Goal: Transaction & Acquisition: Book appointment/travel/reservation

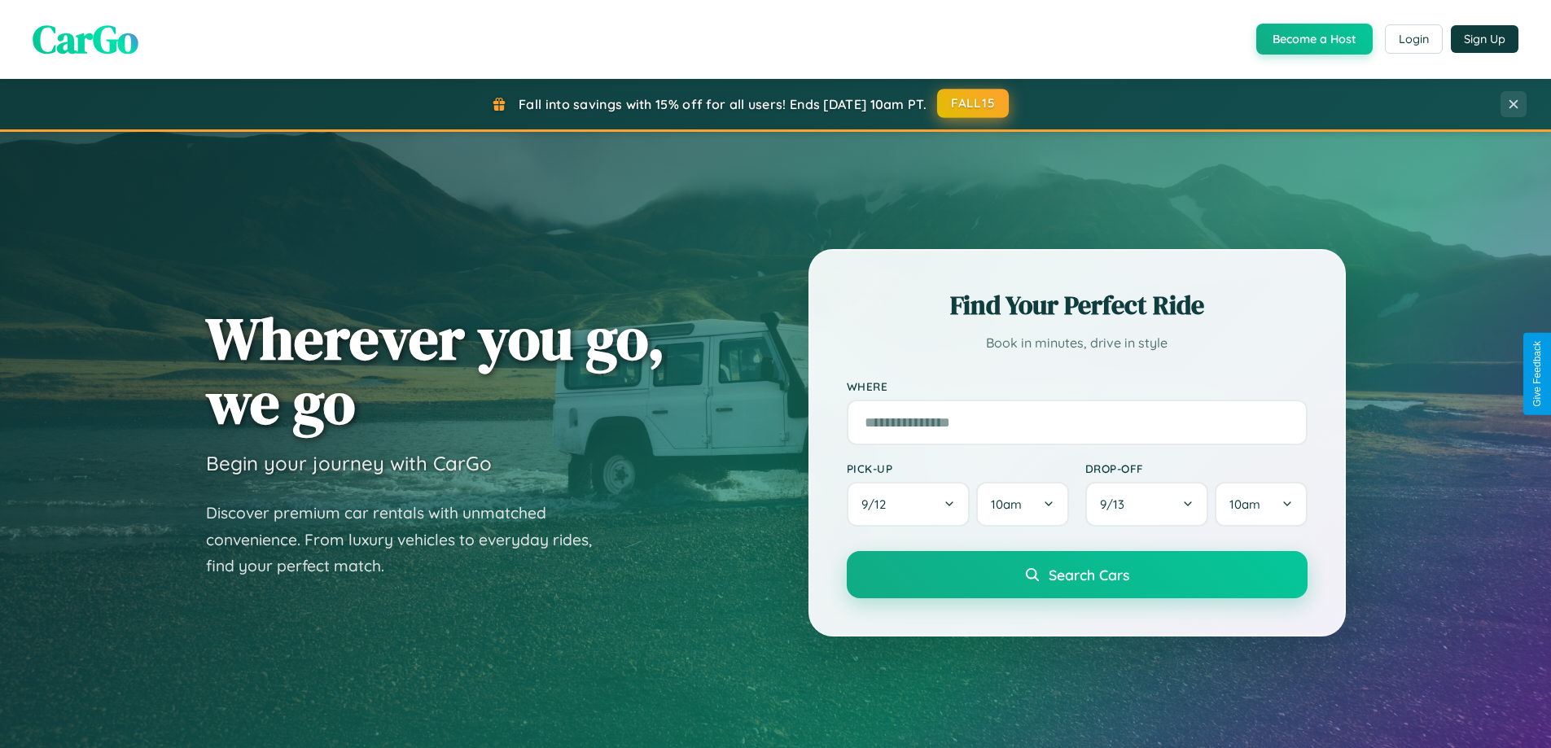
click at [973, 104] on button "FALL15" at bounding box center [973, 103] width 72 height 29
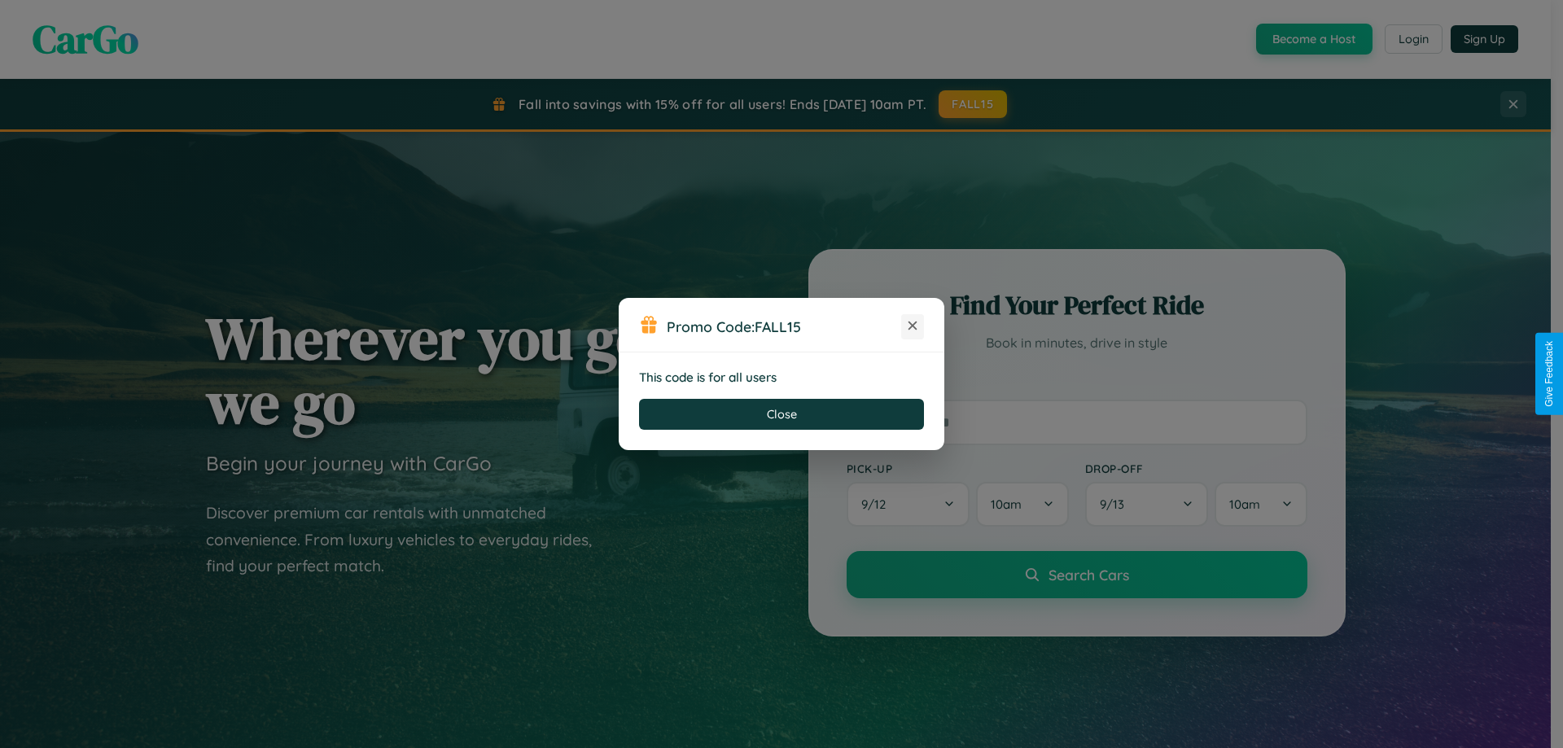
click at [912, 326] on icon at bounding box center [912, 325] width 16 height 16
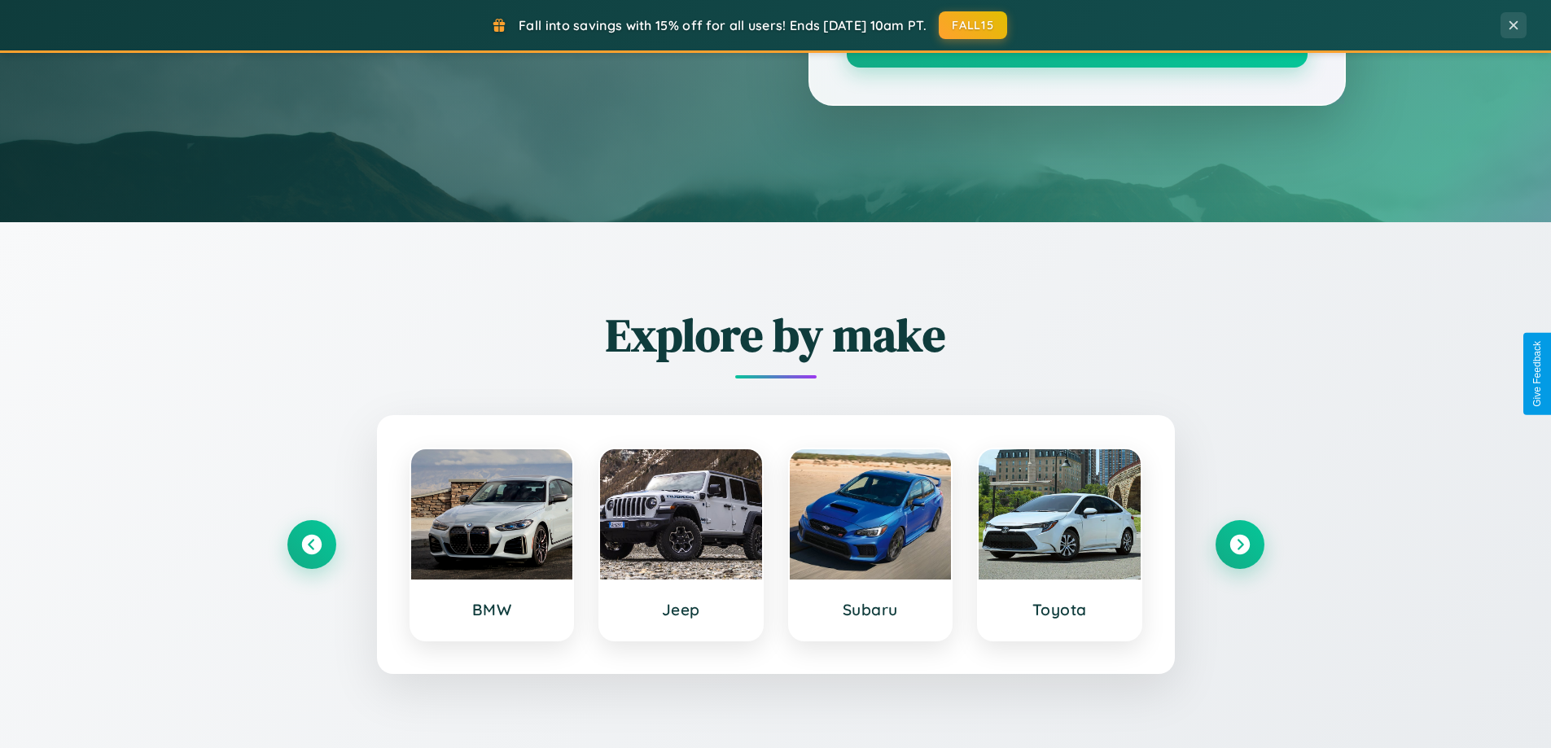
scroll to position [3132, 0]
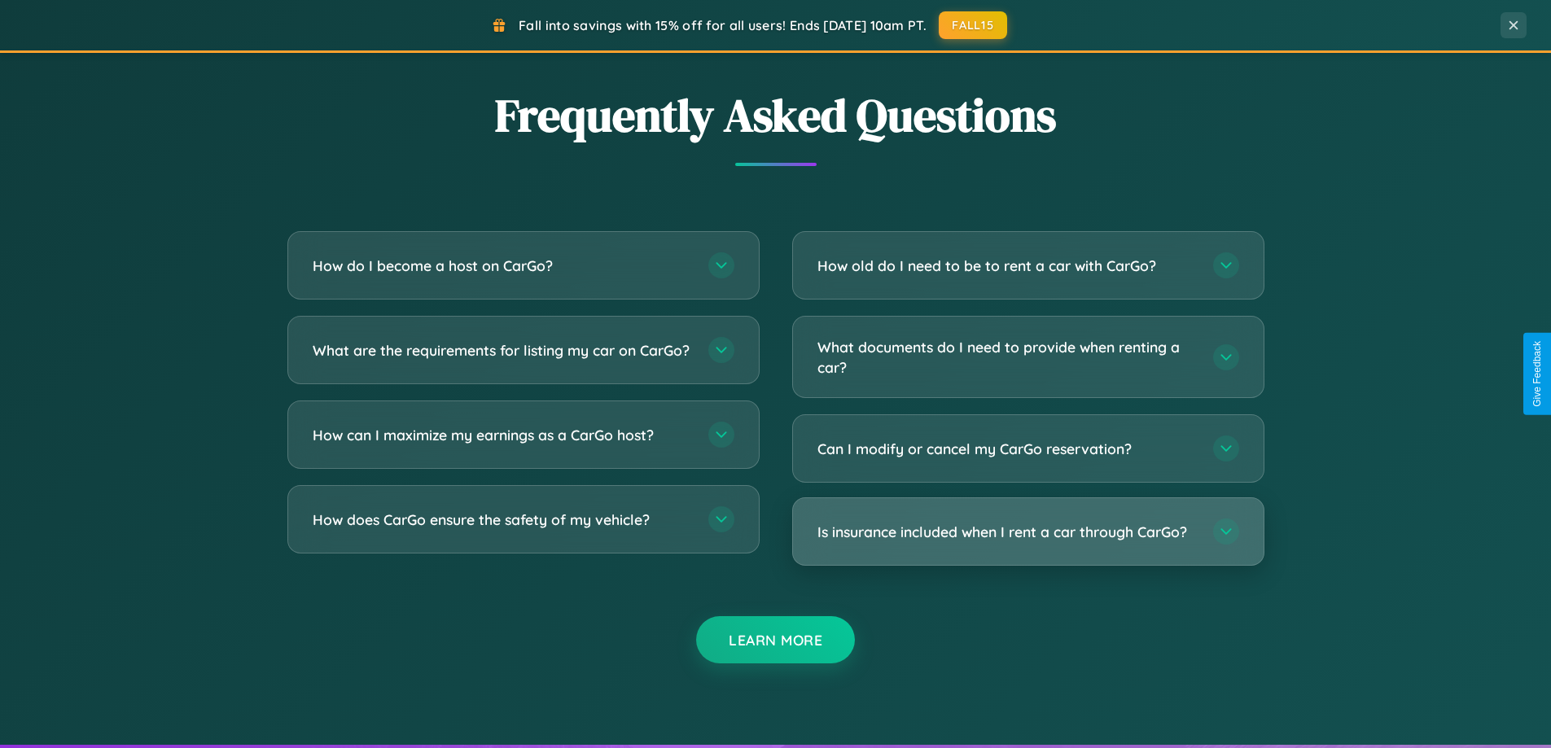
click at [1027, 532] on h3 "Is insurance included when I rent a car through CarGo?" at bounding box center [1006, 532] width 379 height 20
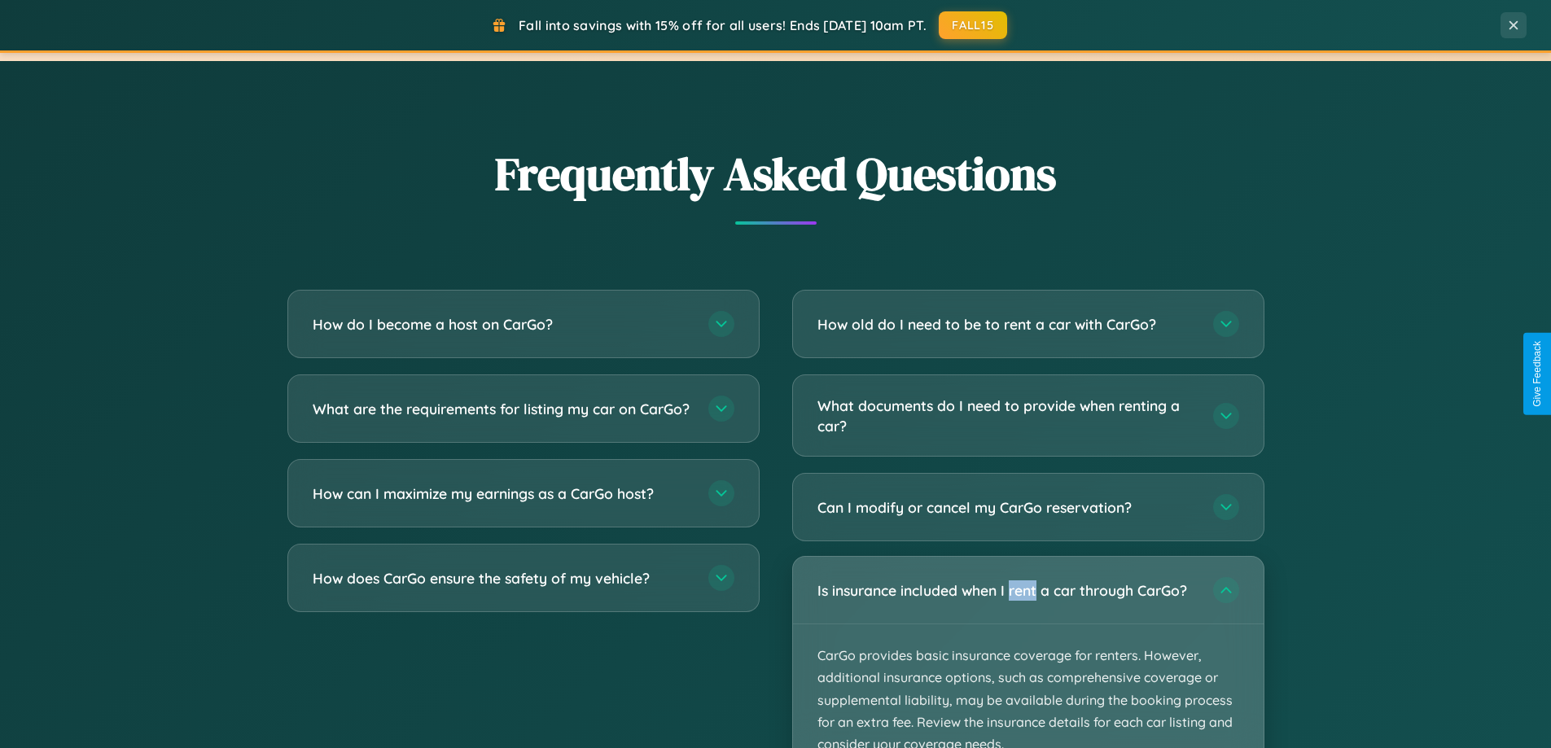
scroll to position [1907, 0]
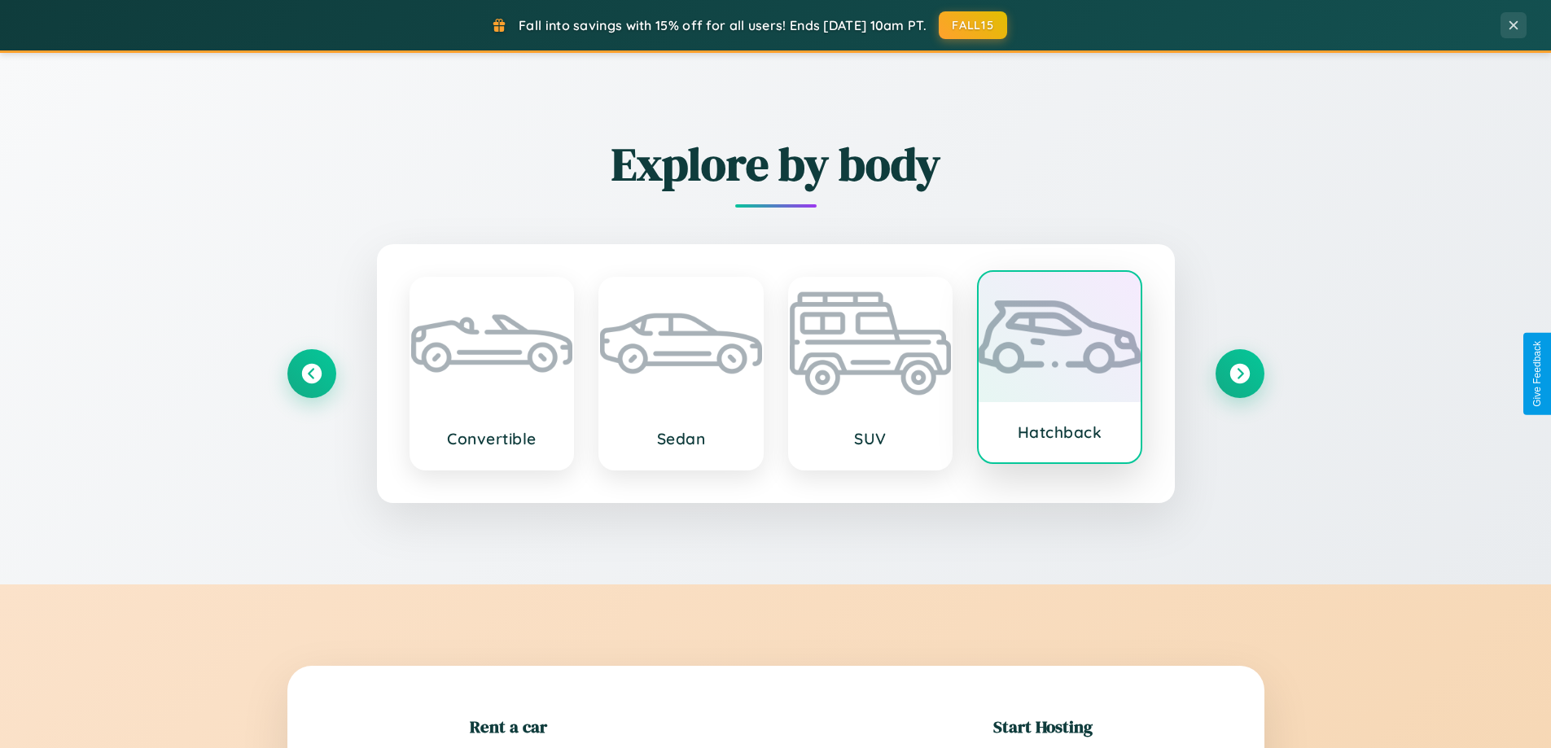
click at [1059, 372] on div at bounding box center [1059, 337] width 162 height 130
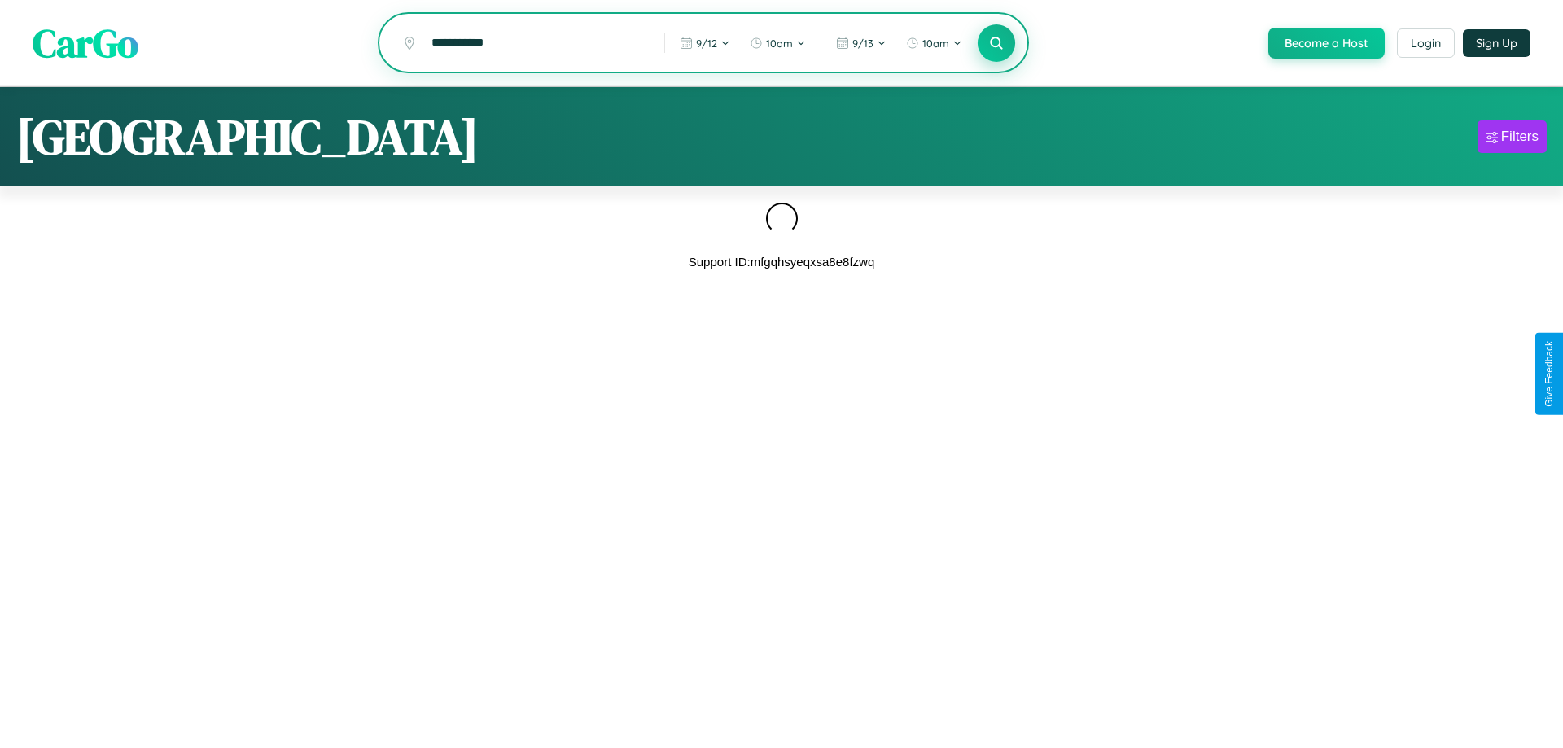
click at [995, 43] on icon at bounding box center [995, 42] width 15 height 15
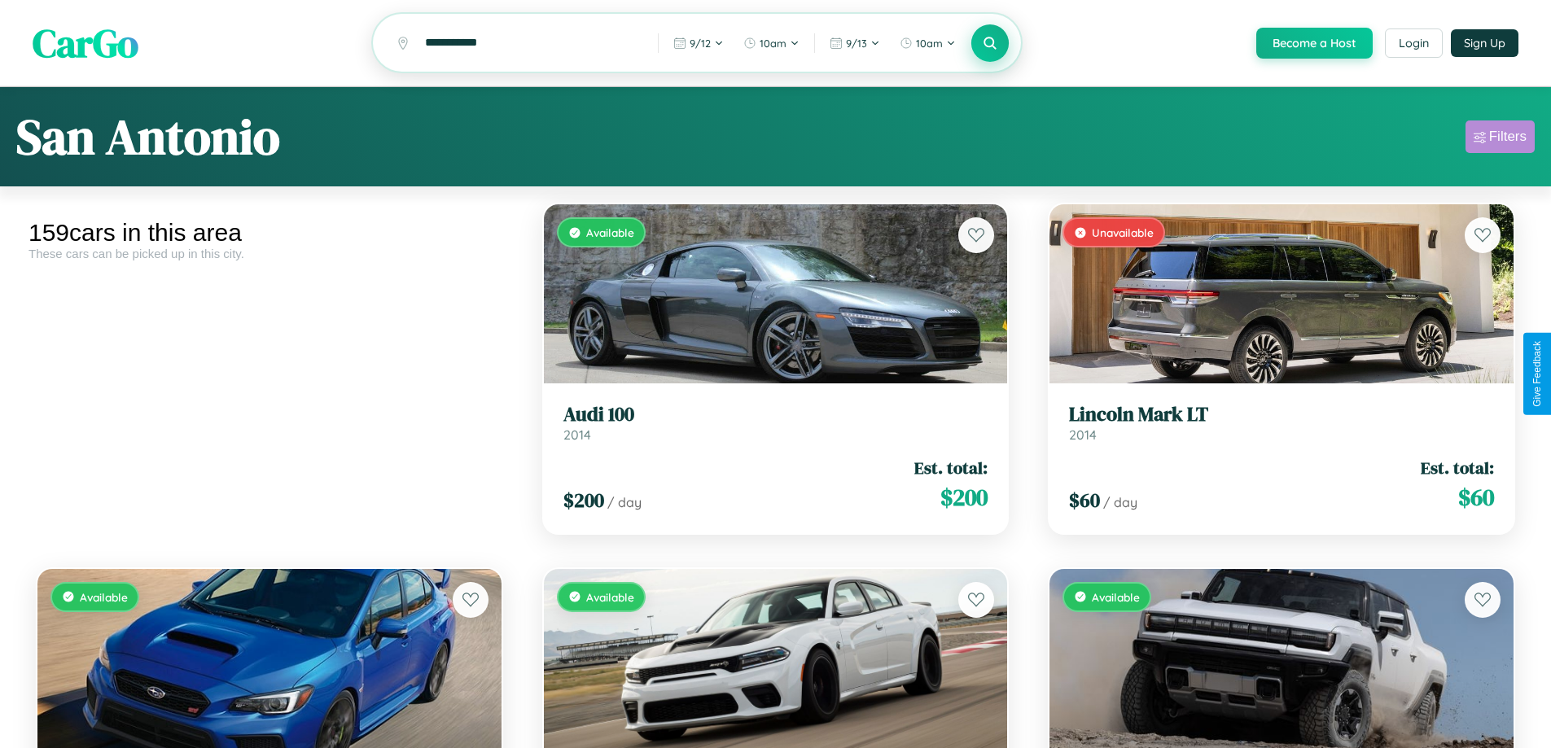
click at [1499, 139] on div "Filters" at bounding box center [1507, 137] width 37 height 16
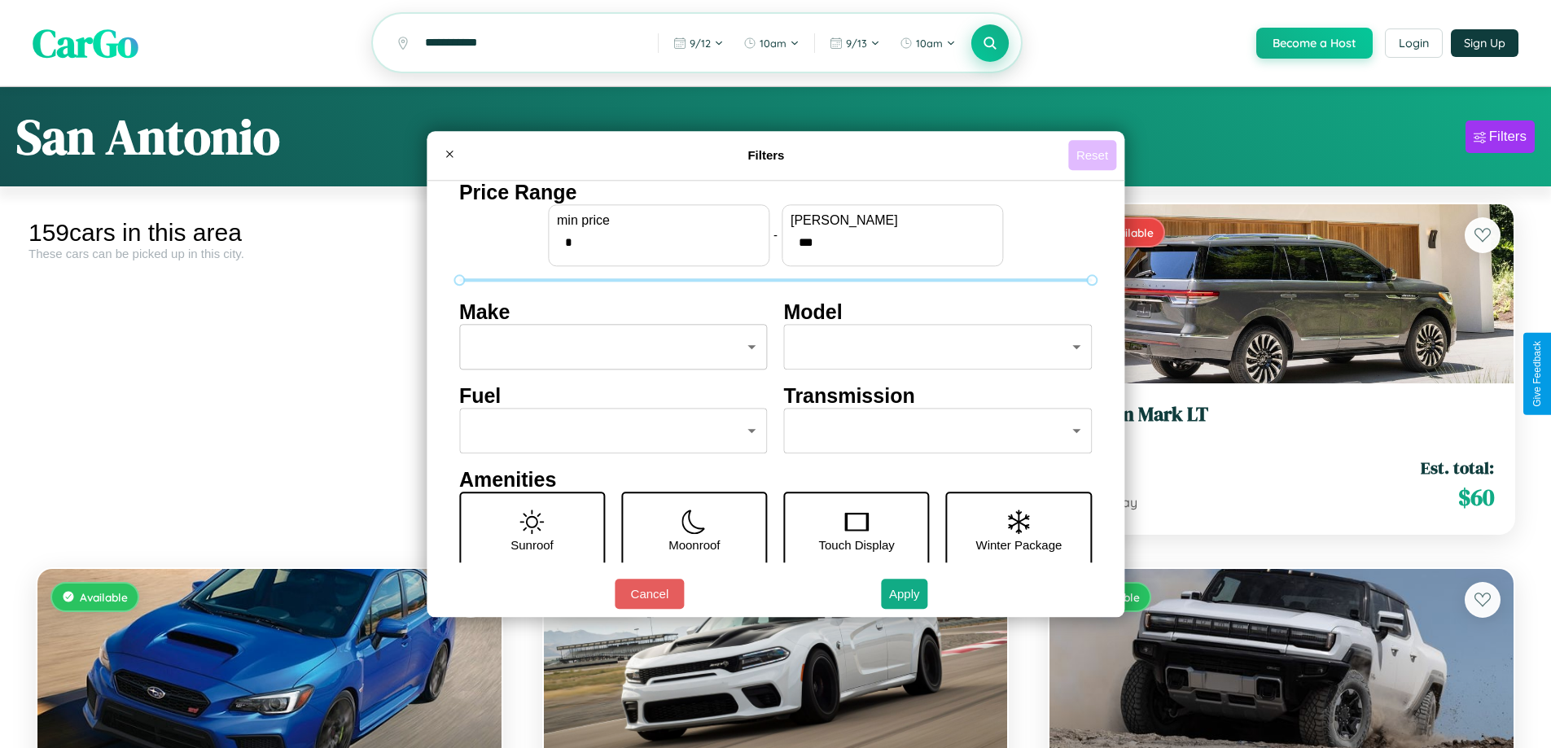
click at [1094, 155] on button "Reset" at bounding box center [1092, 155] width 48 height 30
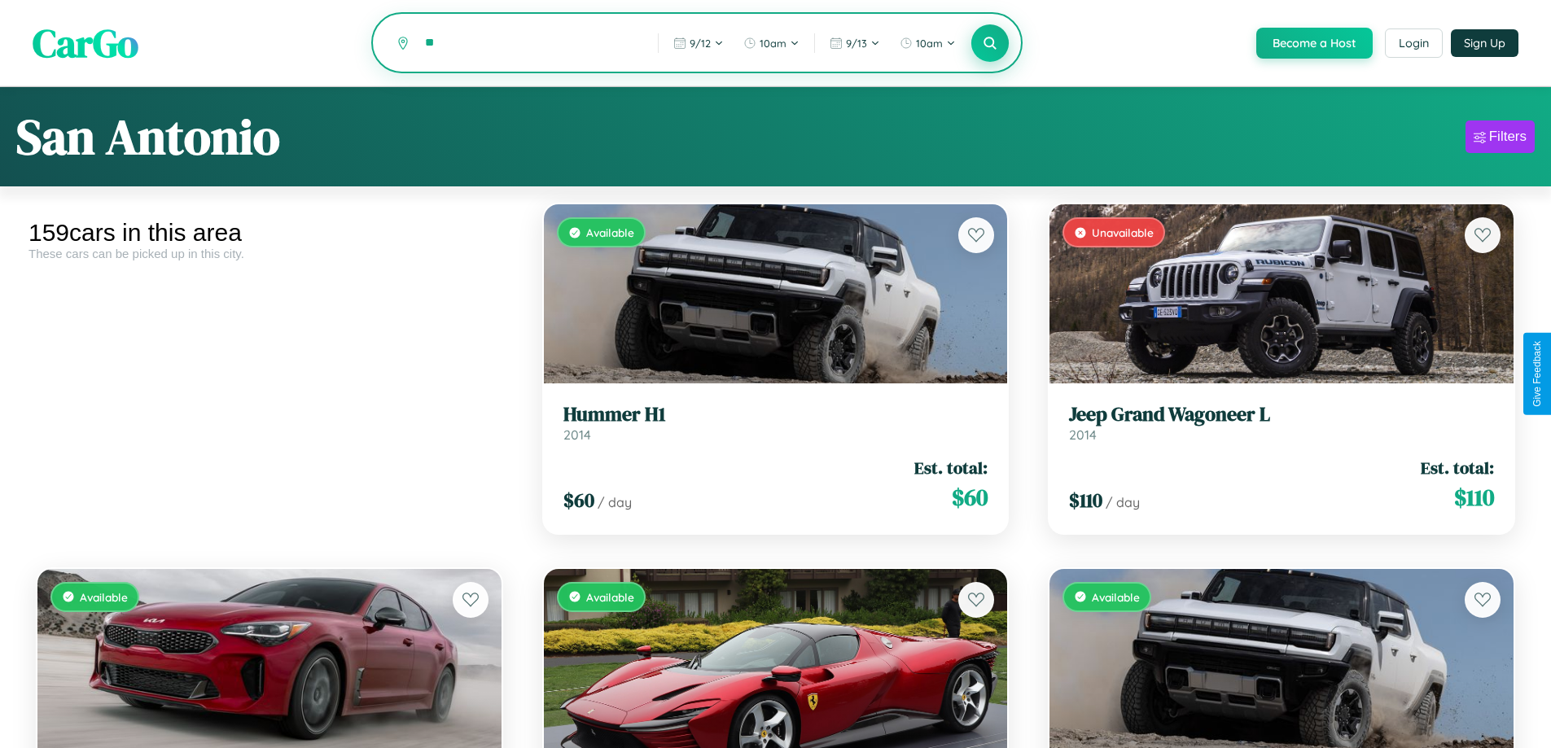
type input "*"
type input "**********"
click at [989, 44] on icon at bounding box center [989, 42] width 15 height 15
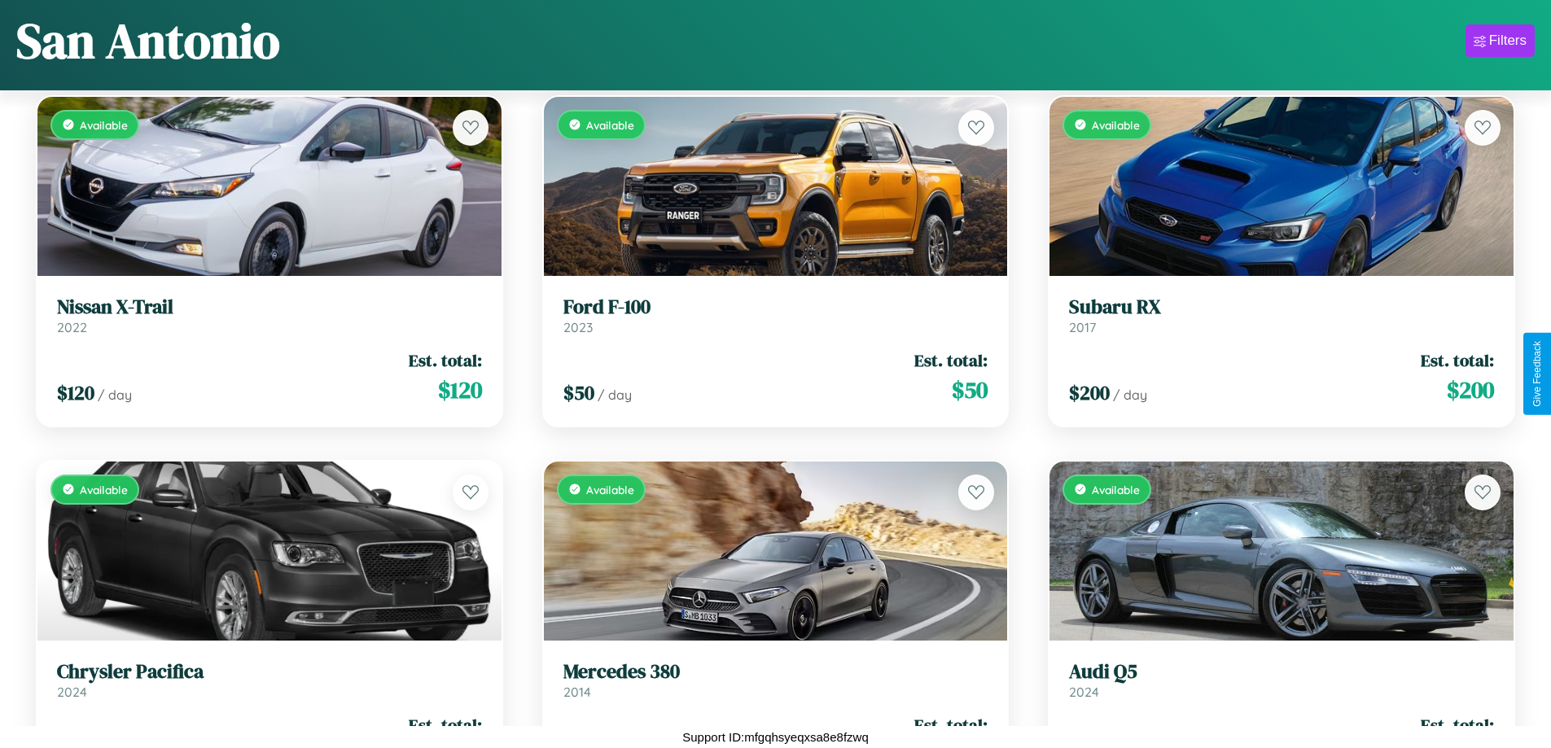
scroll to position [3874, 0]
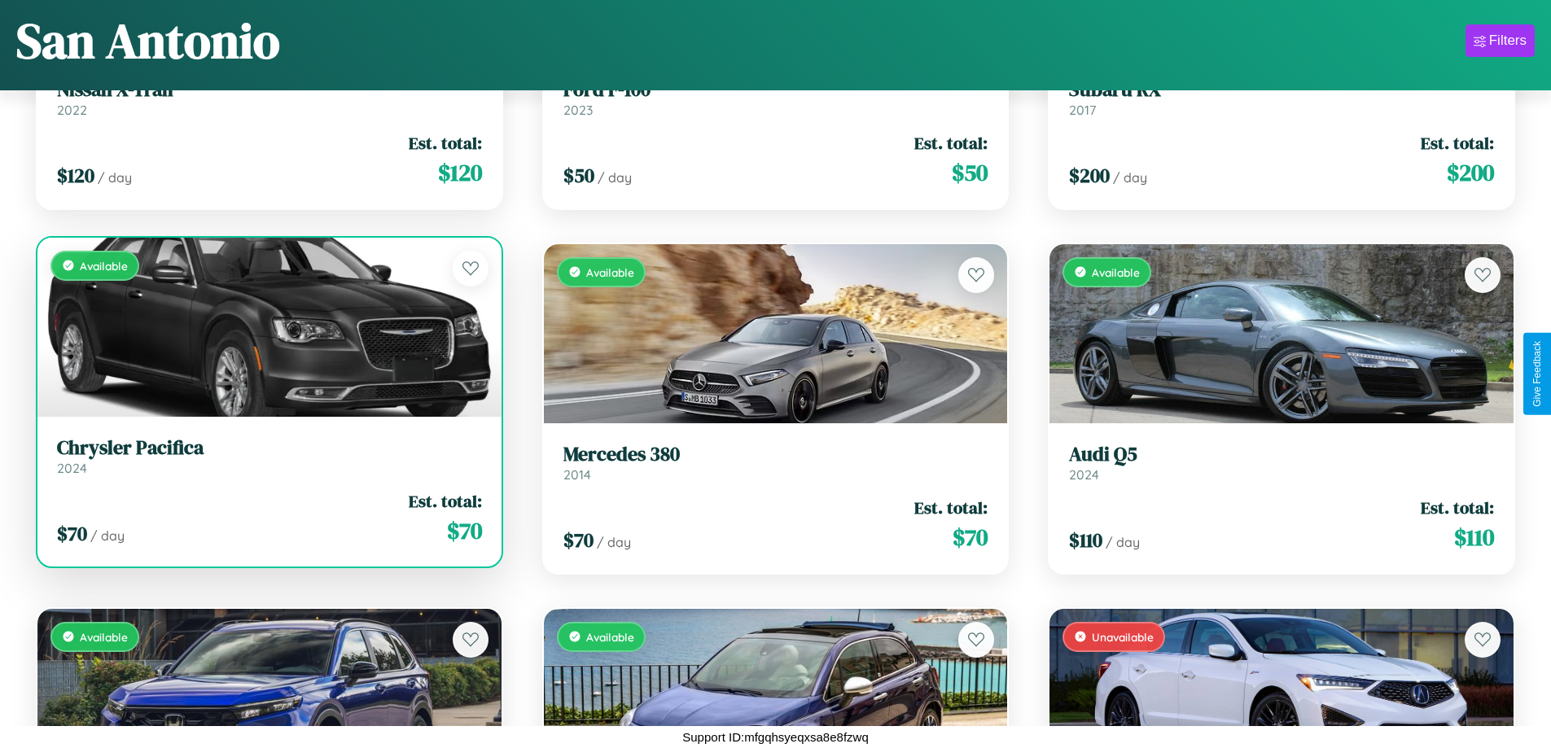
click at [267, 462] on link "Chrysler Pacifica 2024" at bounding box center [269, 456] width 425 height 40
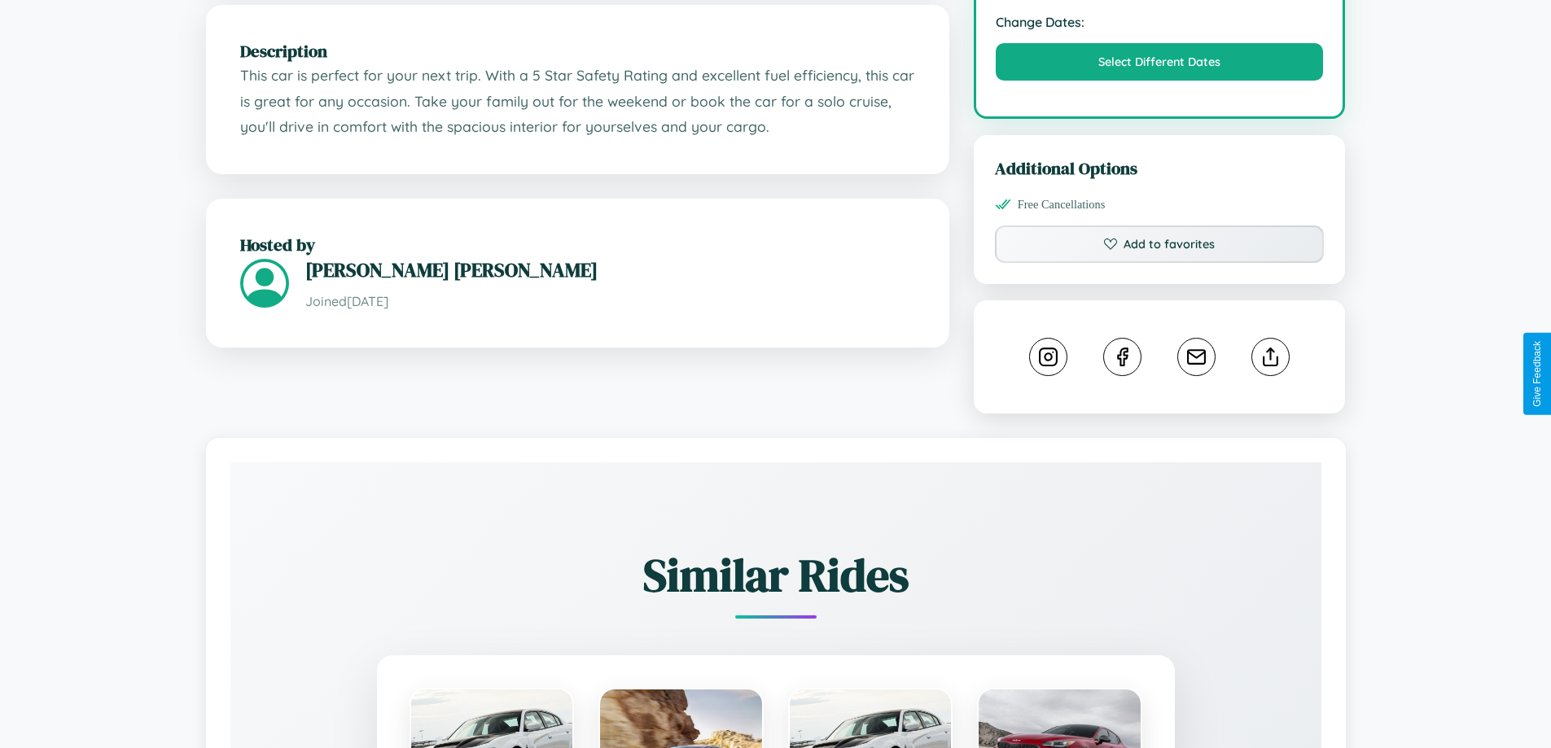
scroll to position [551, 0]
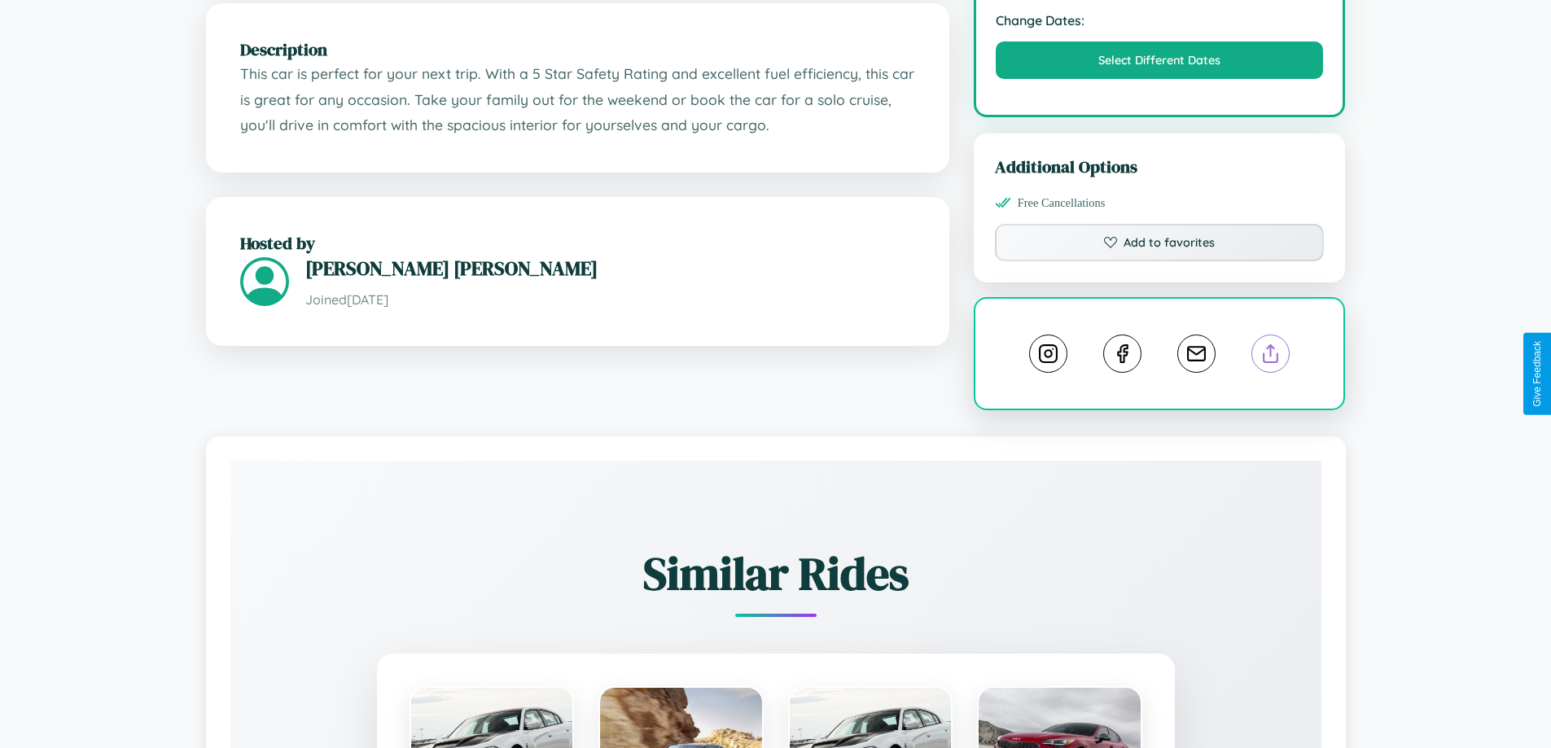
click at [1271, 357] on line at bounding box center [1271, 350] width 0 height 11
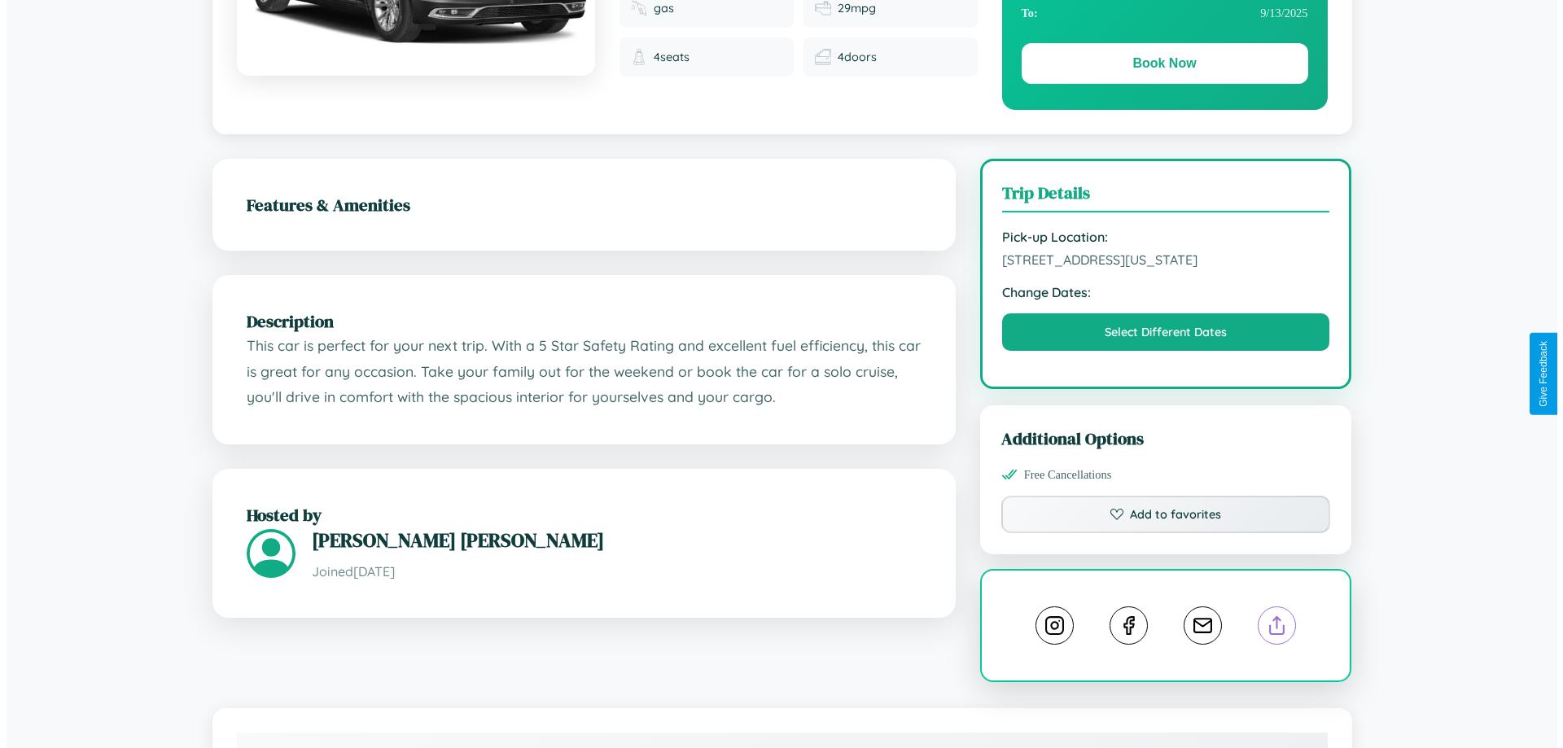
scroll to position [0, 0]
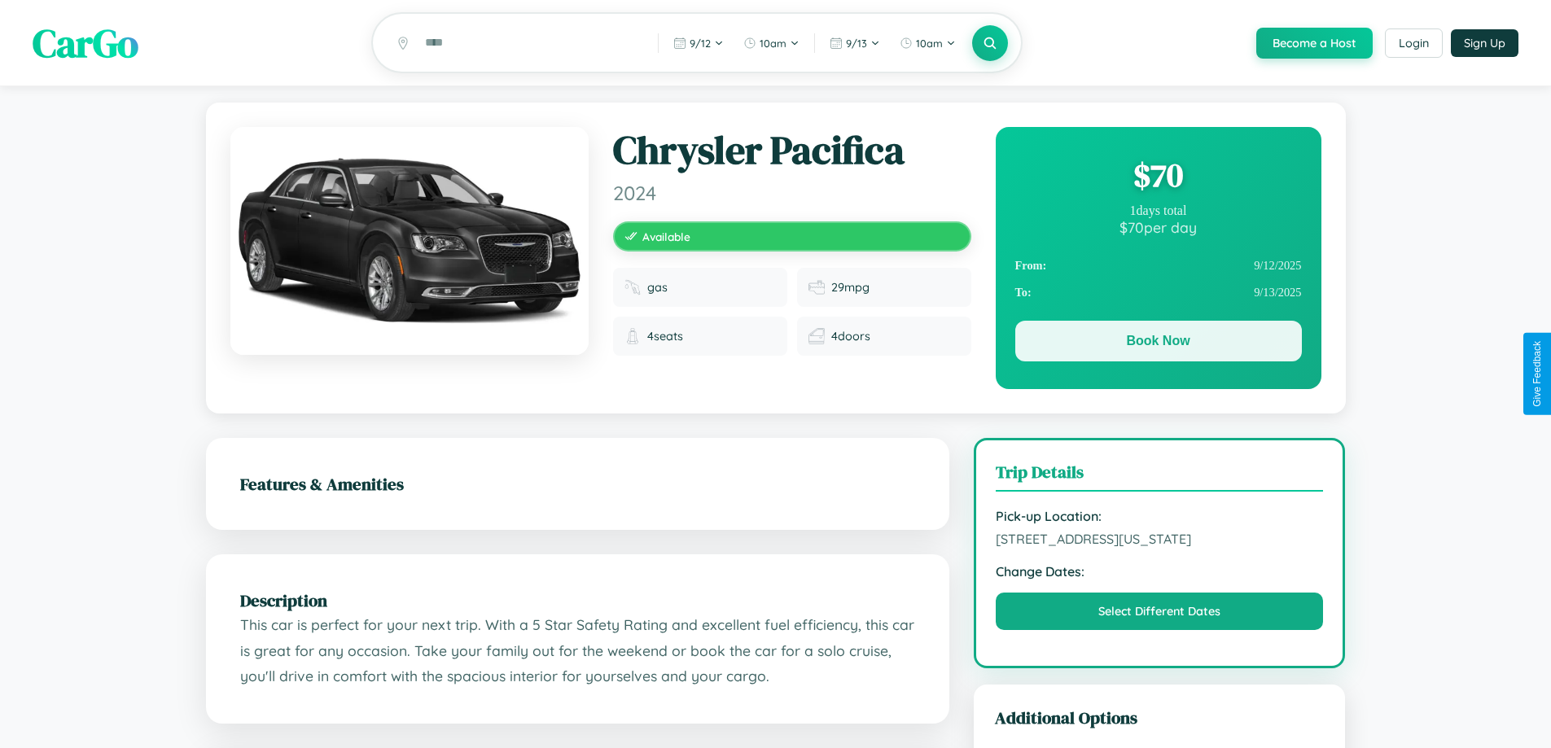
click at [1157, 343] on button "Book Now" at bounding box center [1158, 341] width 287 height 41
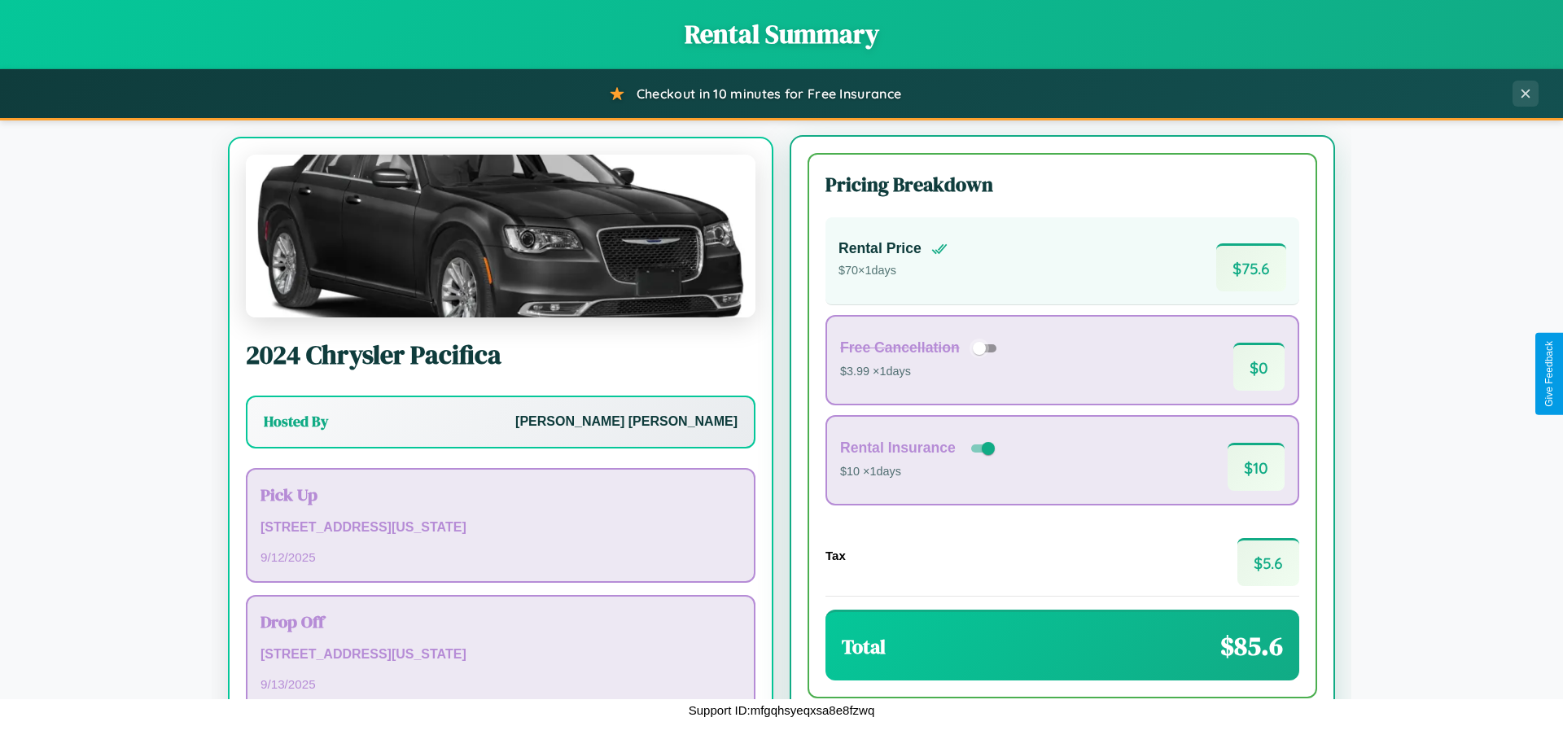
scroll to position [76, 0]
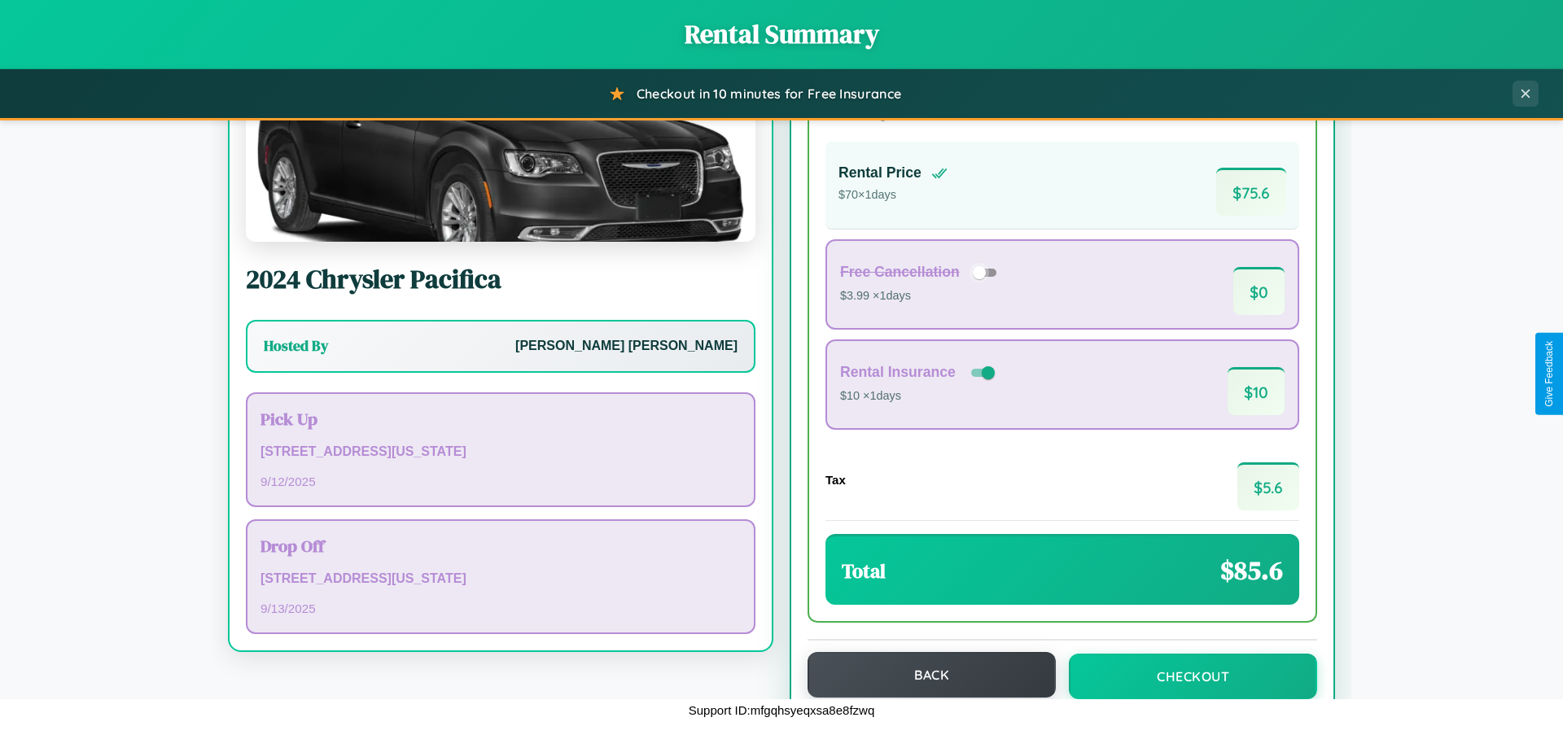
click at [924, 676] on button "Back" at bounding box center [931, 675] width 248 height 46
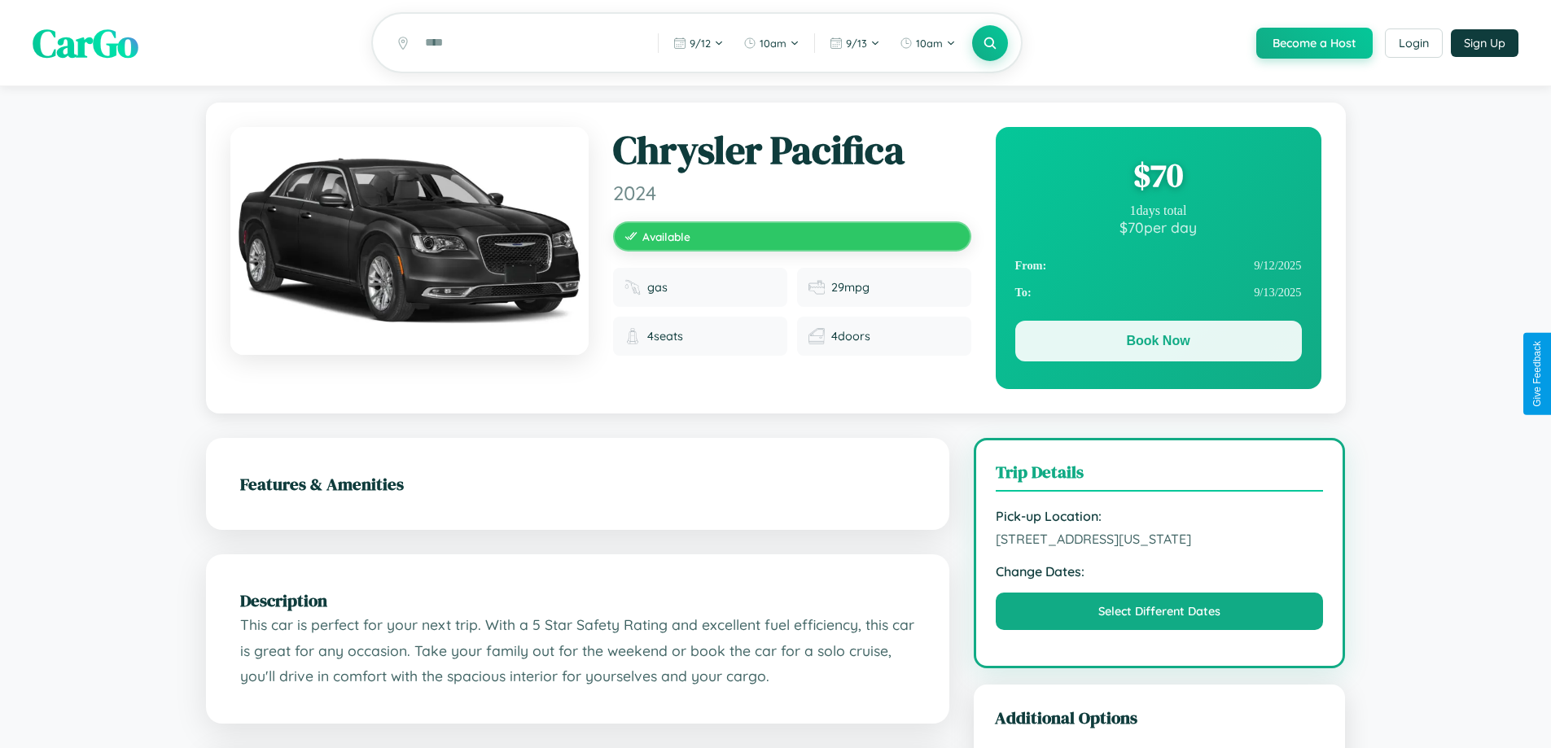
click at [1157, 343] on button "Book Now" at bounding box center [1158, 341] width 287 height 41
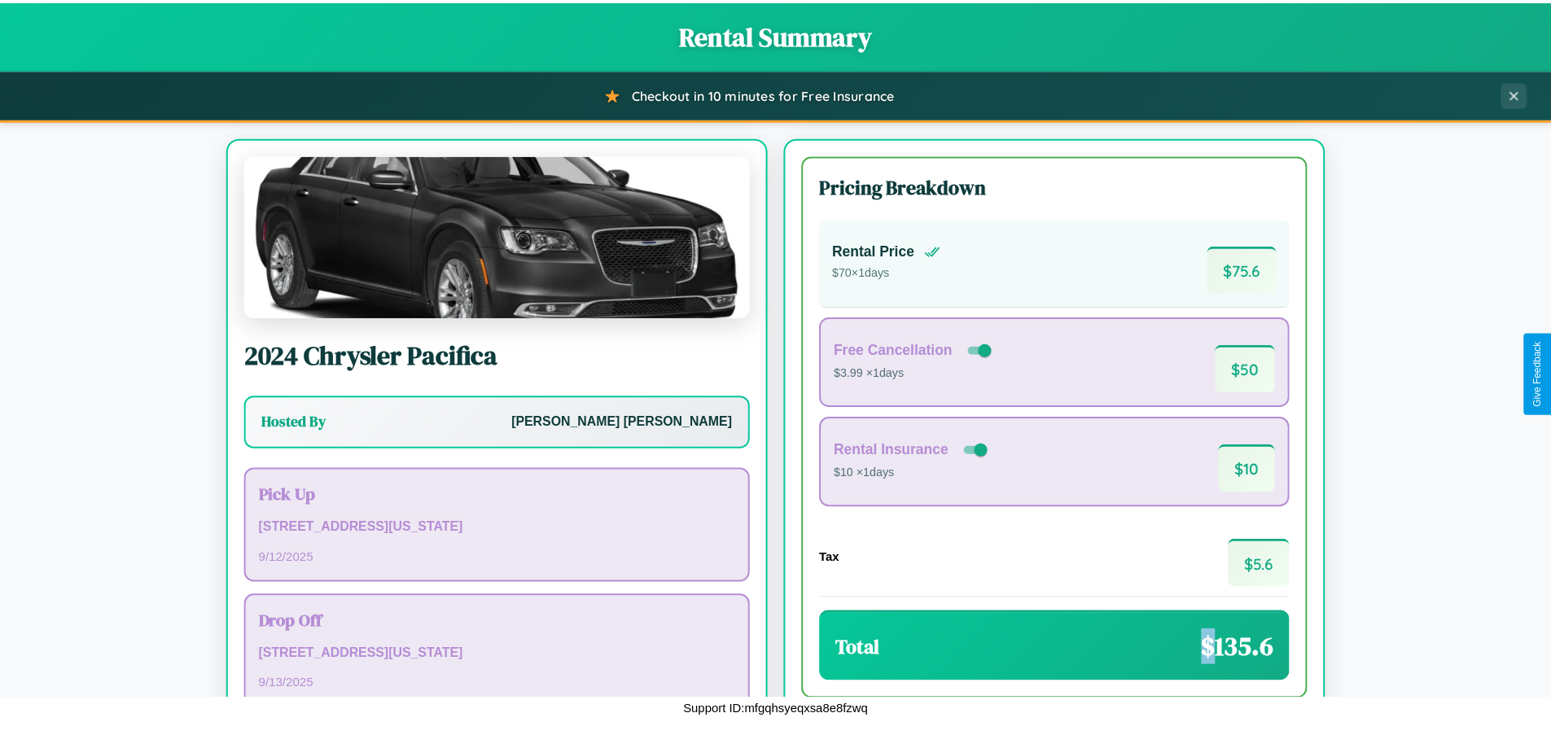
scroll to position [112, 0]
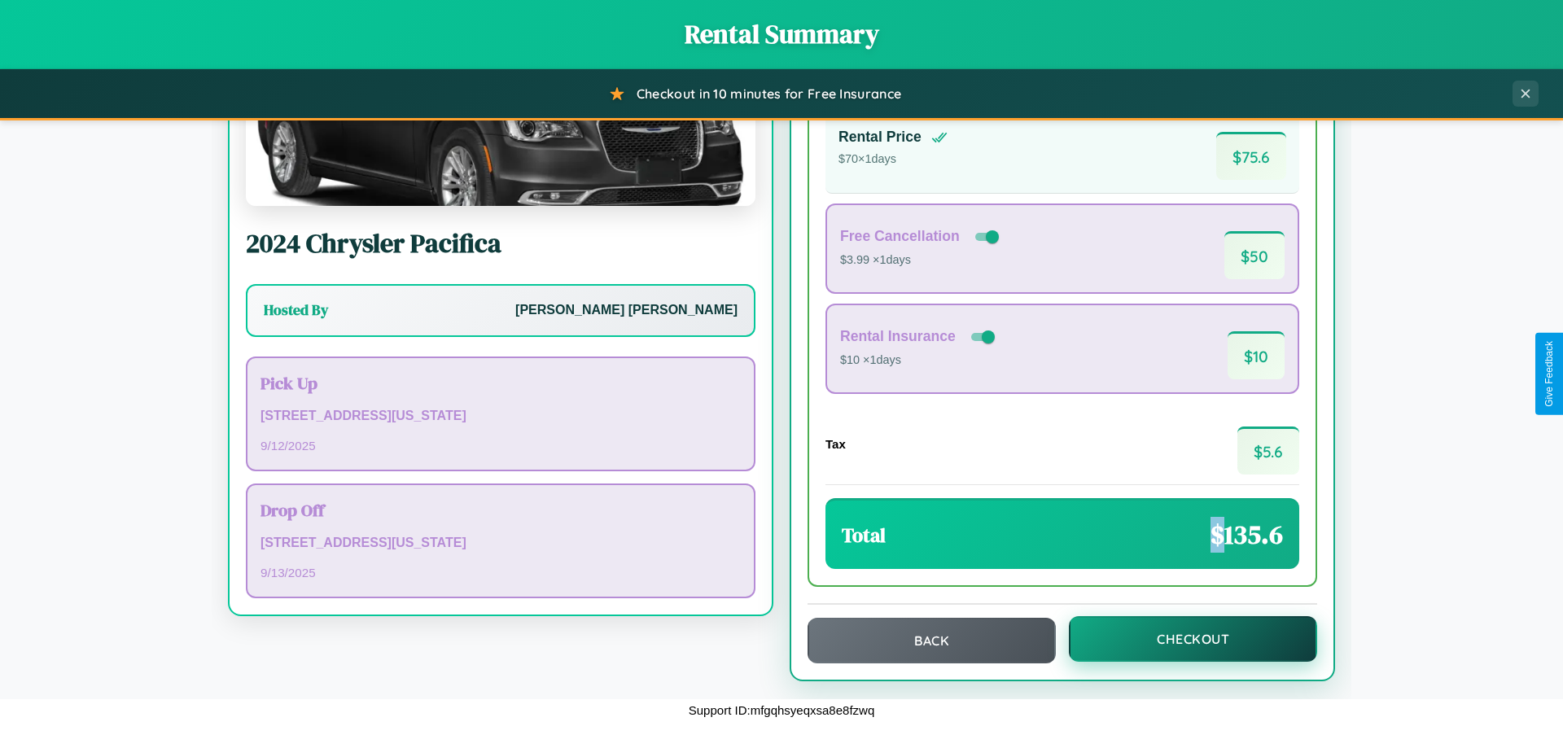
click at [1182, 639] on button "Checkout" at bounding box center [1193, 639] width 248 height 46
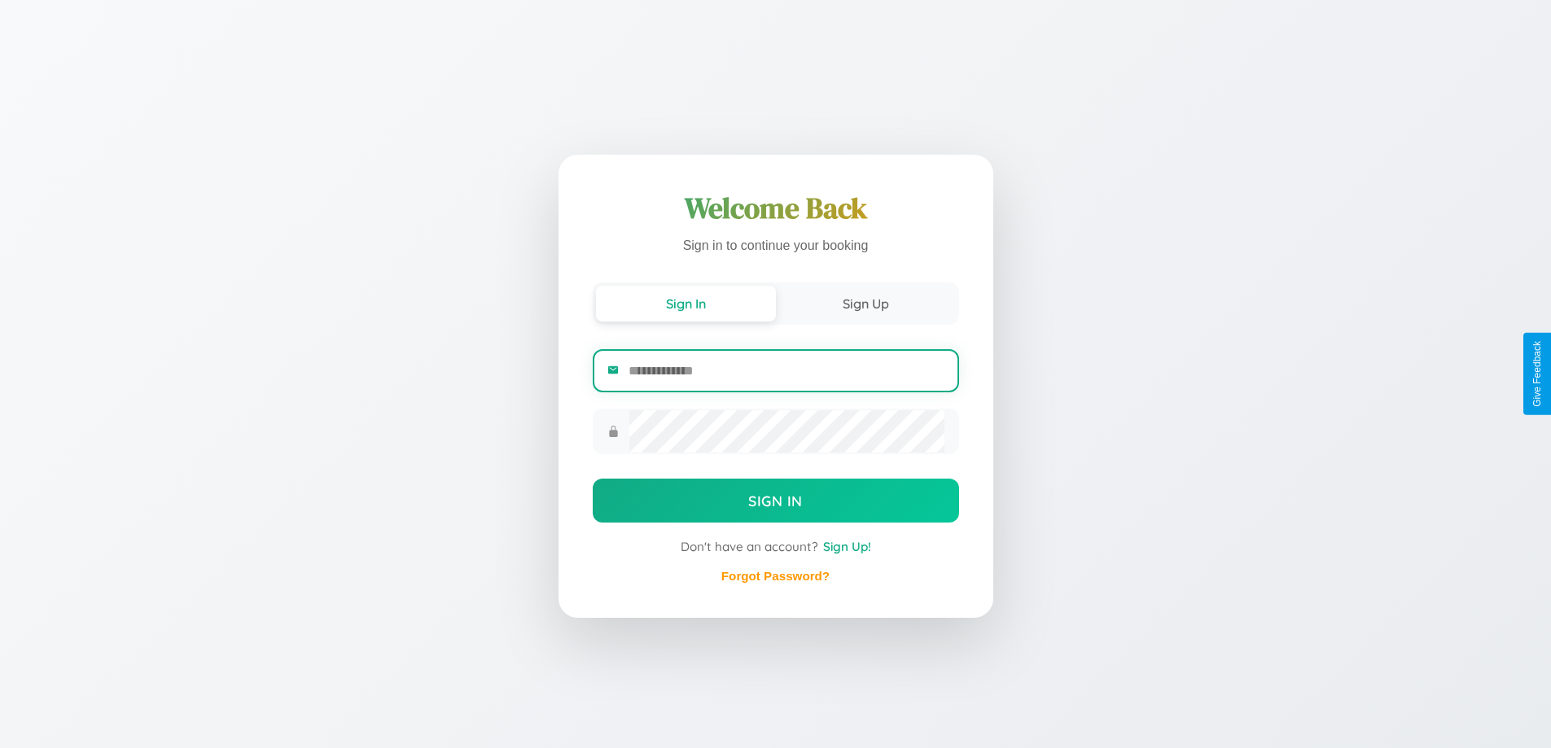
click at [785, 371] on input "email" at bounding box center [785, 371] width 315 height 40
type input "**********"
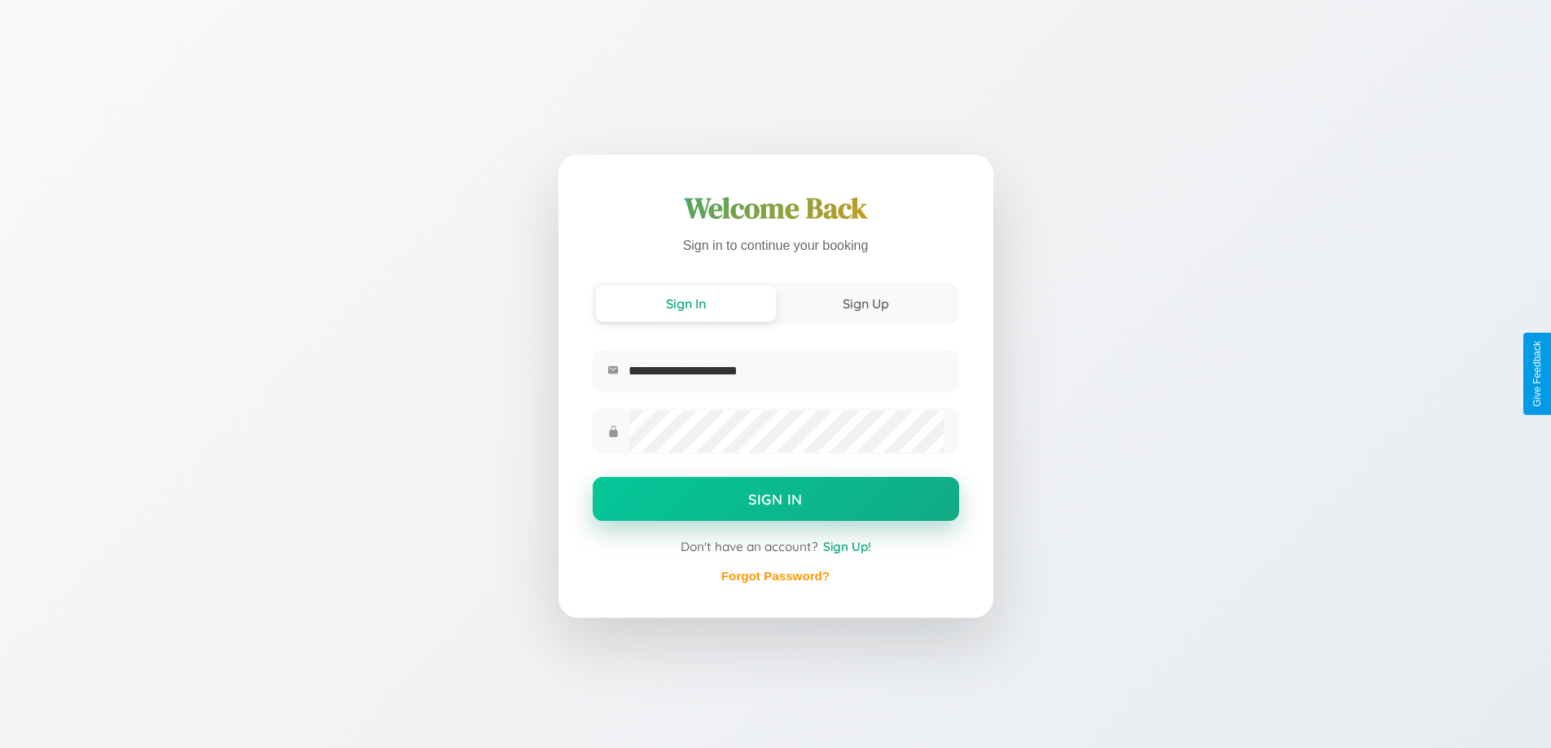
click at [775, 501] on button "Sign In" at bounding box center [776, 499] width 366 height 44
